Goal: Information Seeking & Learning: Learn about a topic

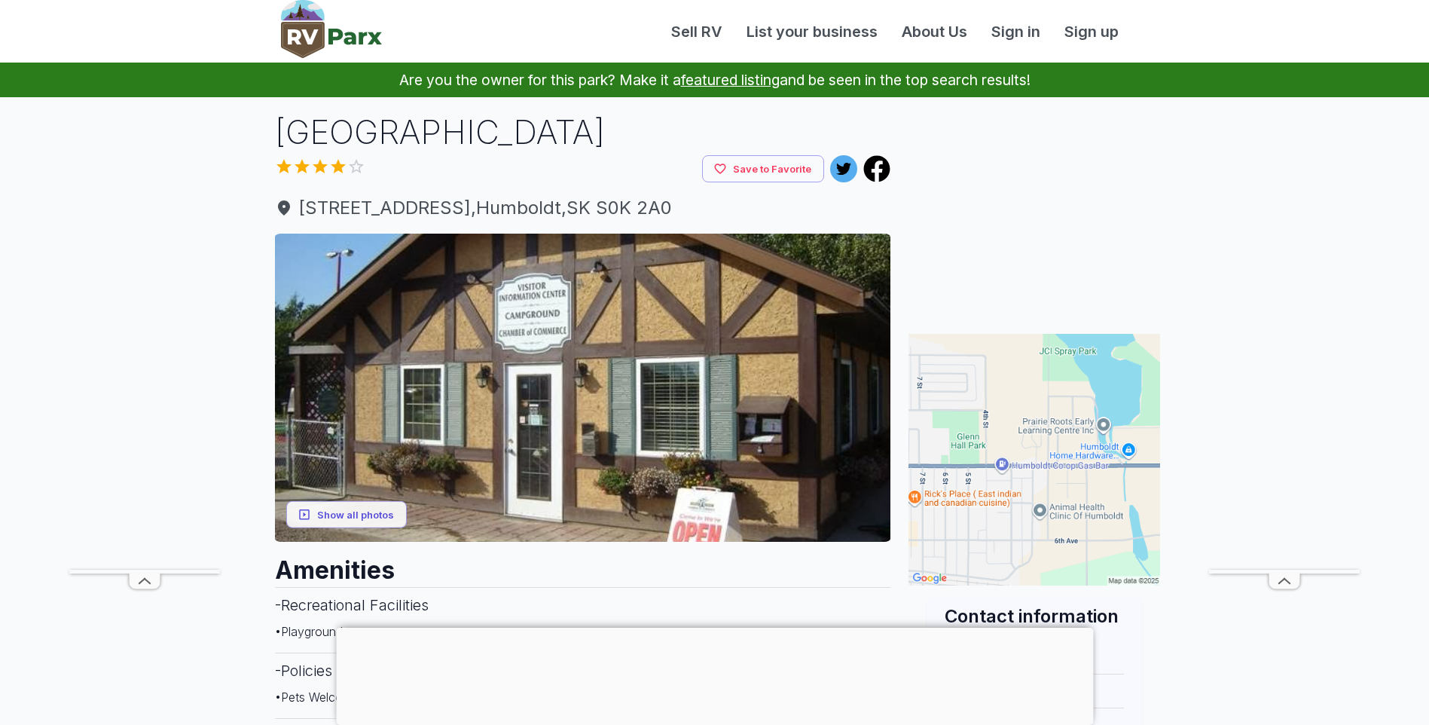
scroll to position [75, 0]
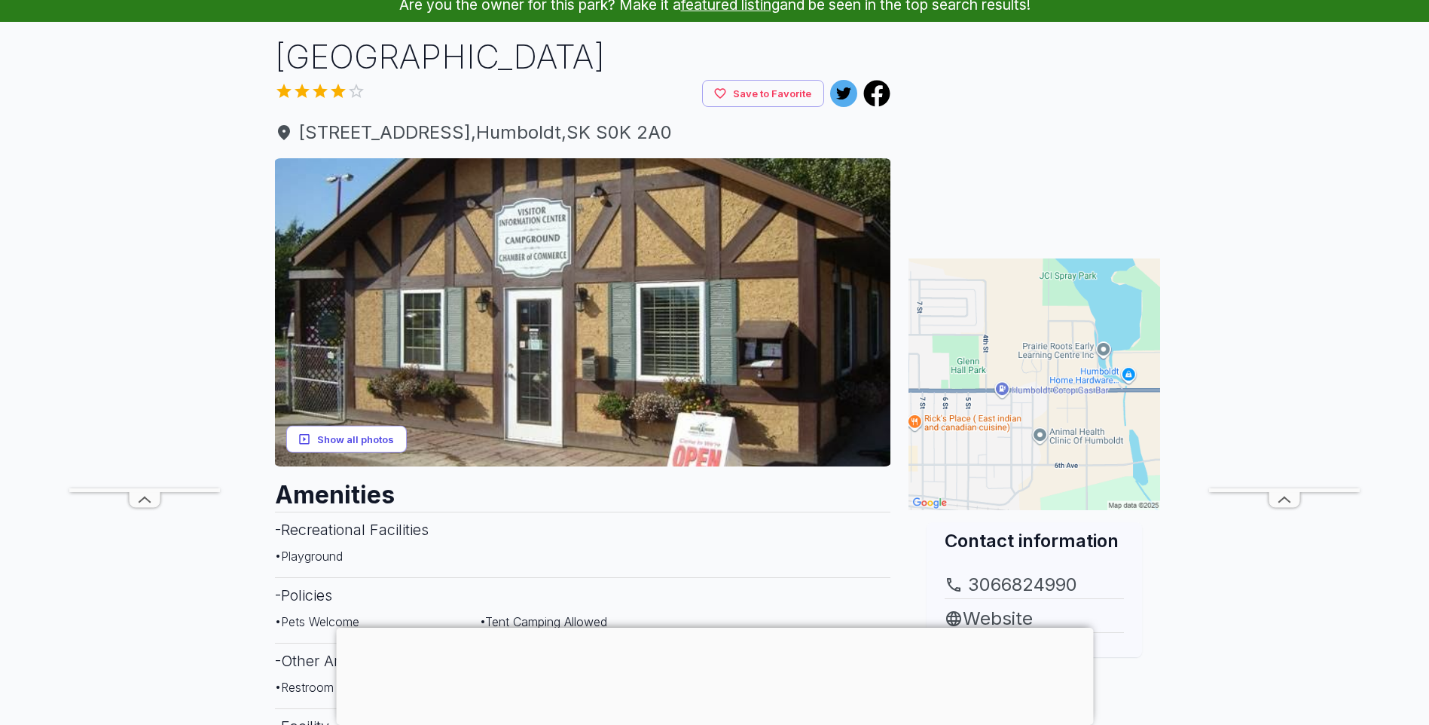
click at [350, 439] on button "Show all photos" at bounding box center [346, 439] width 121 height 28
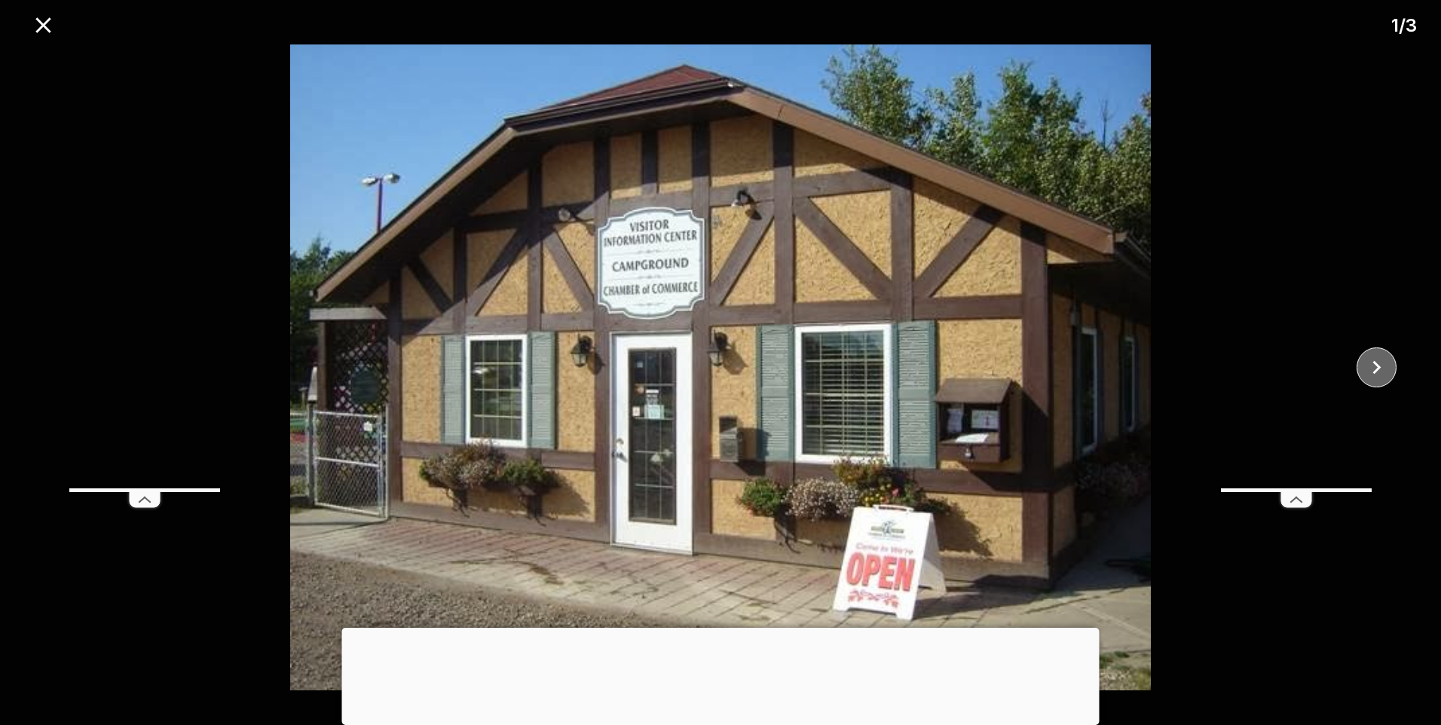
click at [1375, 363] on icon "close" at bounding box center [1376, 368] width 8 height 14
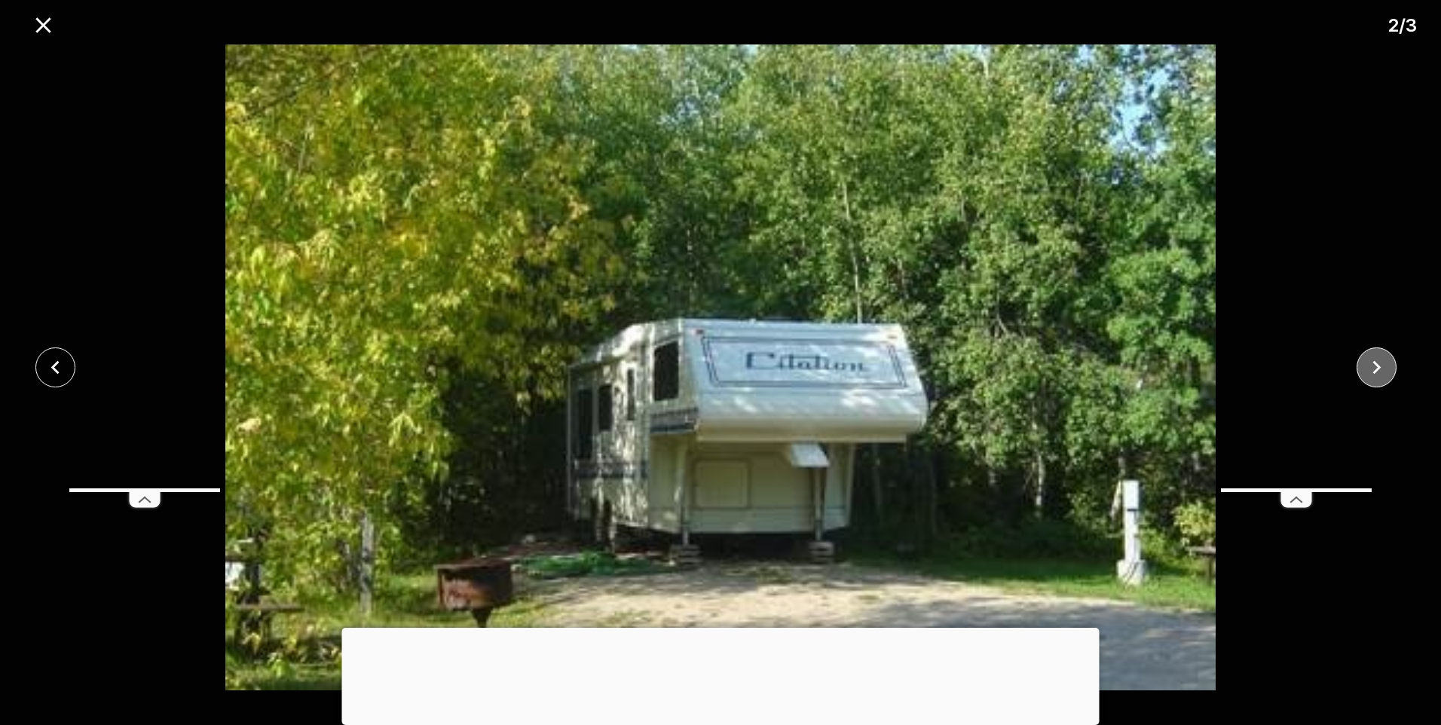
click at [1375, 363] on icon "close" at bounding box center [1376, 368] width 8 height 14
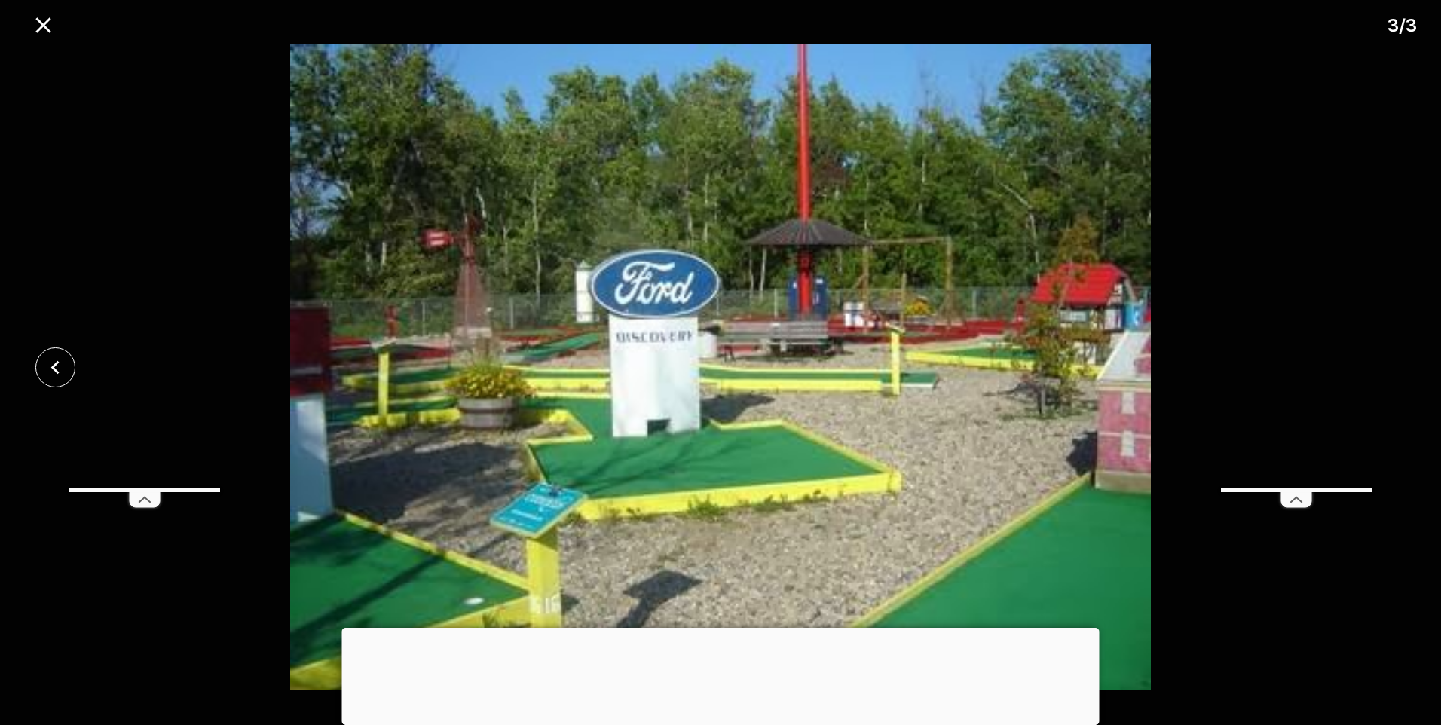
click at [1375, 363] on div at bounding box center [720, 367] width 1441 height 646
click at [49, 13] on icon "close" at bounding box center [43, 25] width 26 height 26
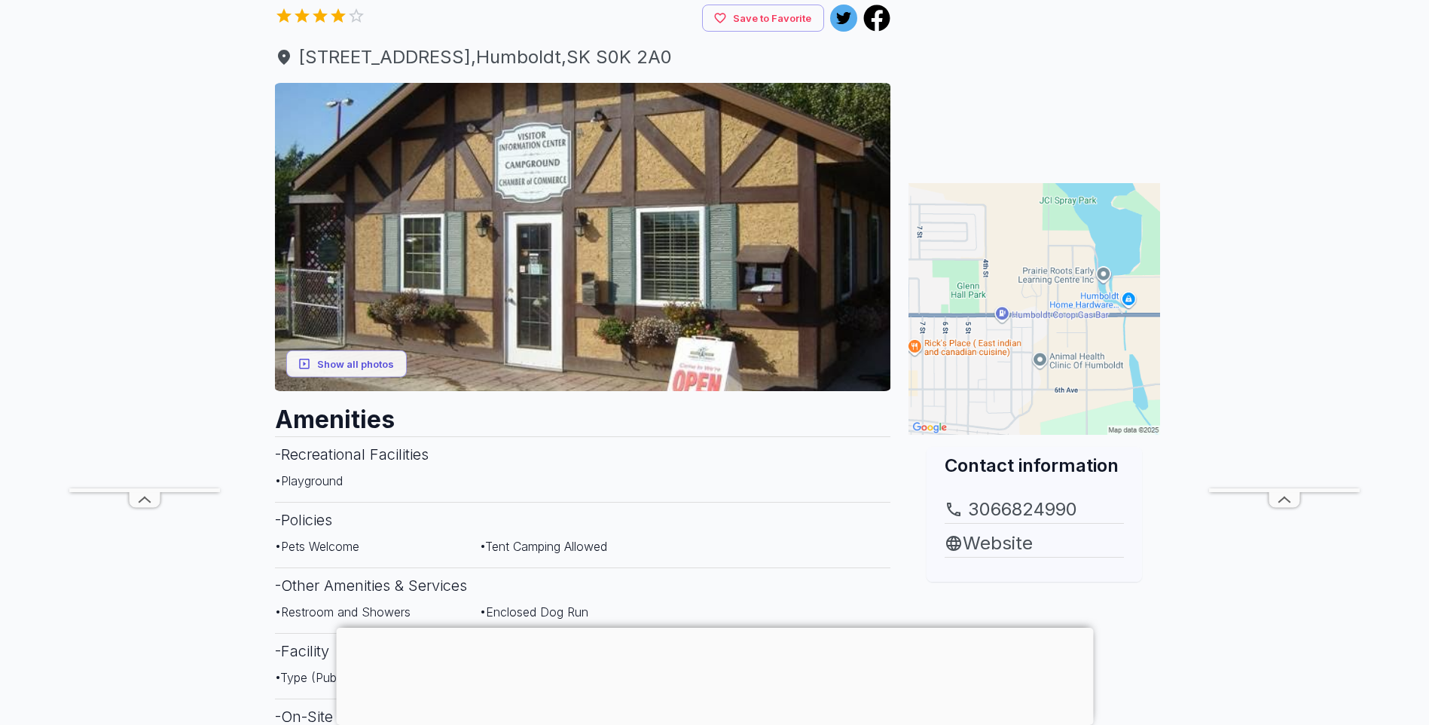
scroll to position [0, 0]
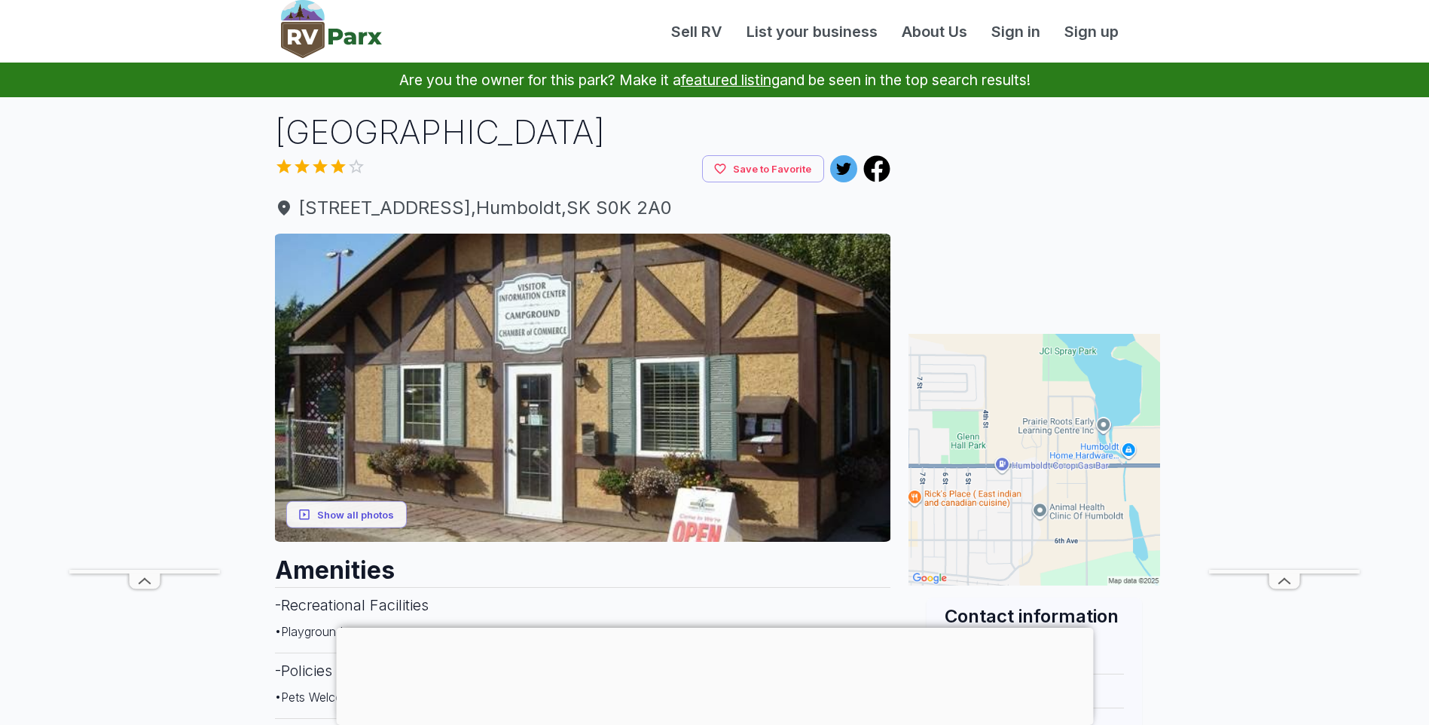
drag, startPoint x: 645, startPoint y: 132, endPoint x: 286, endPoint y: 119, distance: 359.7
click at [286, 119] on h1 "[GEOGRAPHIC_DATA]" at bounding box center [583, 132] width 616 height 46
copy h1 "[GEOGRAPHIC_DATA]"
